Goal: Find specific page/section: Find specific page/section

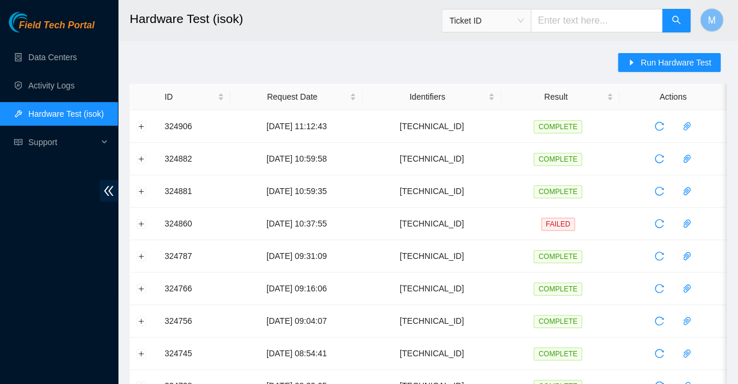
click at [58, 27] on span "Field Tech Portal" at bounding box center [56, 25] width 75 height 11
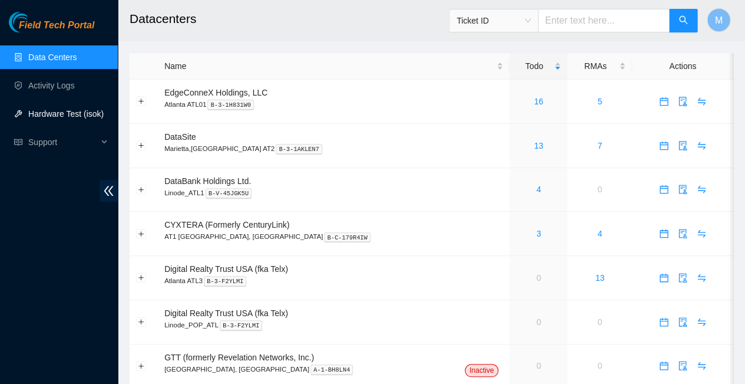
click at [55, 114] on link "Hardware Test (isok)" at bounding box center [65, 113] width 75 height 9
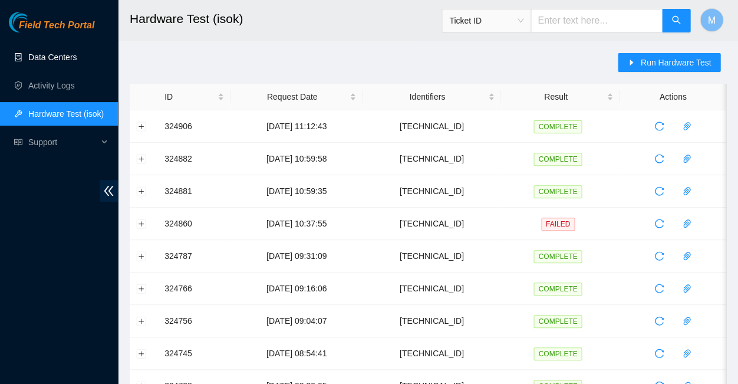
click at [55, 57] on link "Data Centers" at bounding box center [52, 56] width 48 height 9
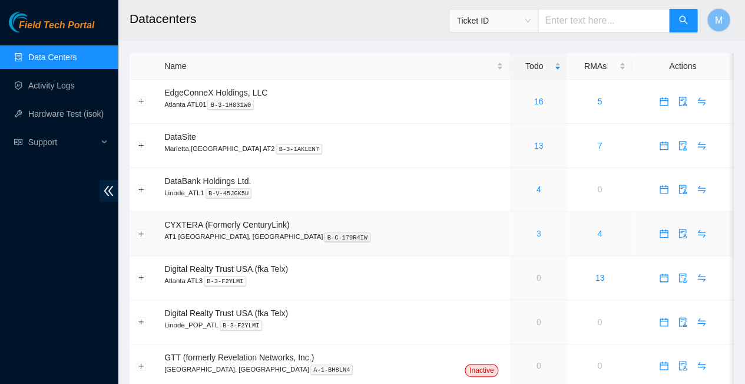
click at [536, 229] on link "3" at bounding box center [538, 233] width 5 height 9
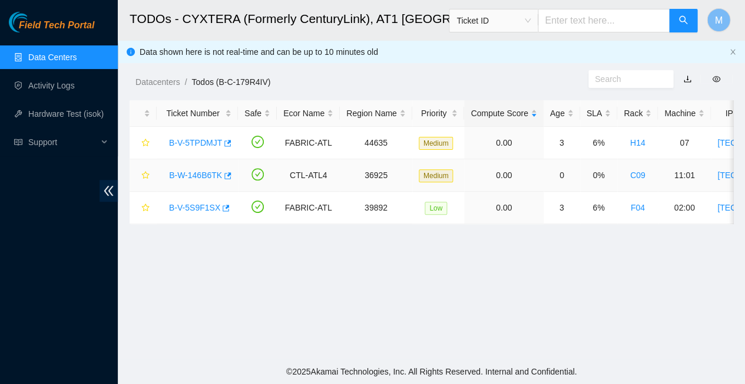
click at [188, 170] on link "B-W-146B6TK" at bounding box center [195, 174] width 53 height 9
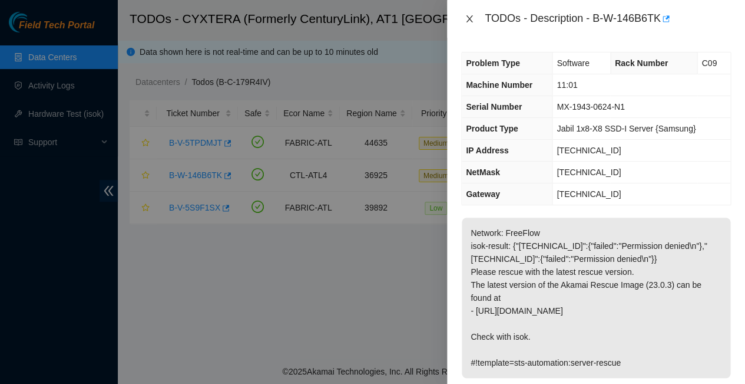
click at [472, 17] on icon "close" at bounding box center [469, 18] width 9 height 9
